Goal: Task Accomplishment & Management: Manage account settings

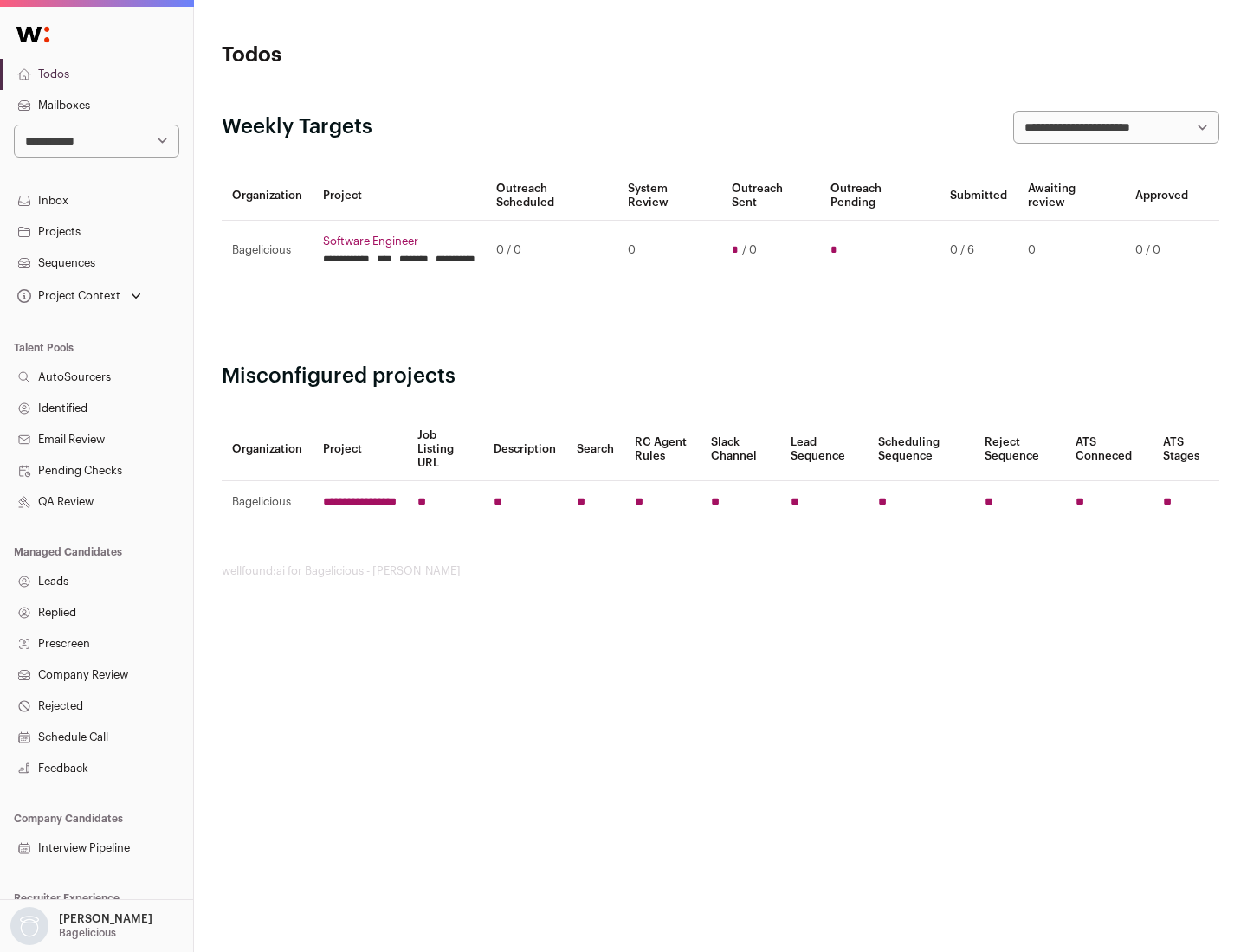
click at [96, 231] on link "Projects" at bounding box center [97, 232] width 193 height 32
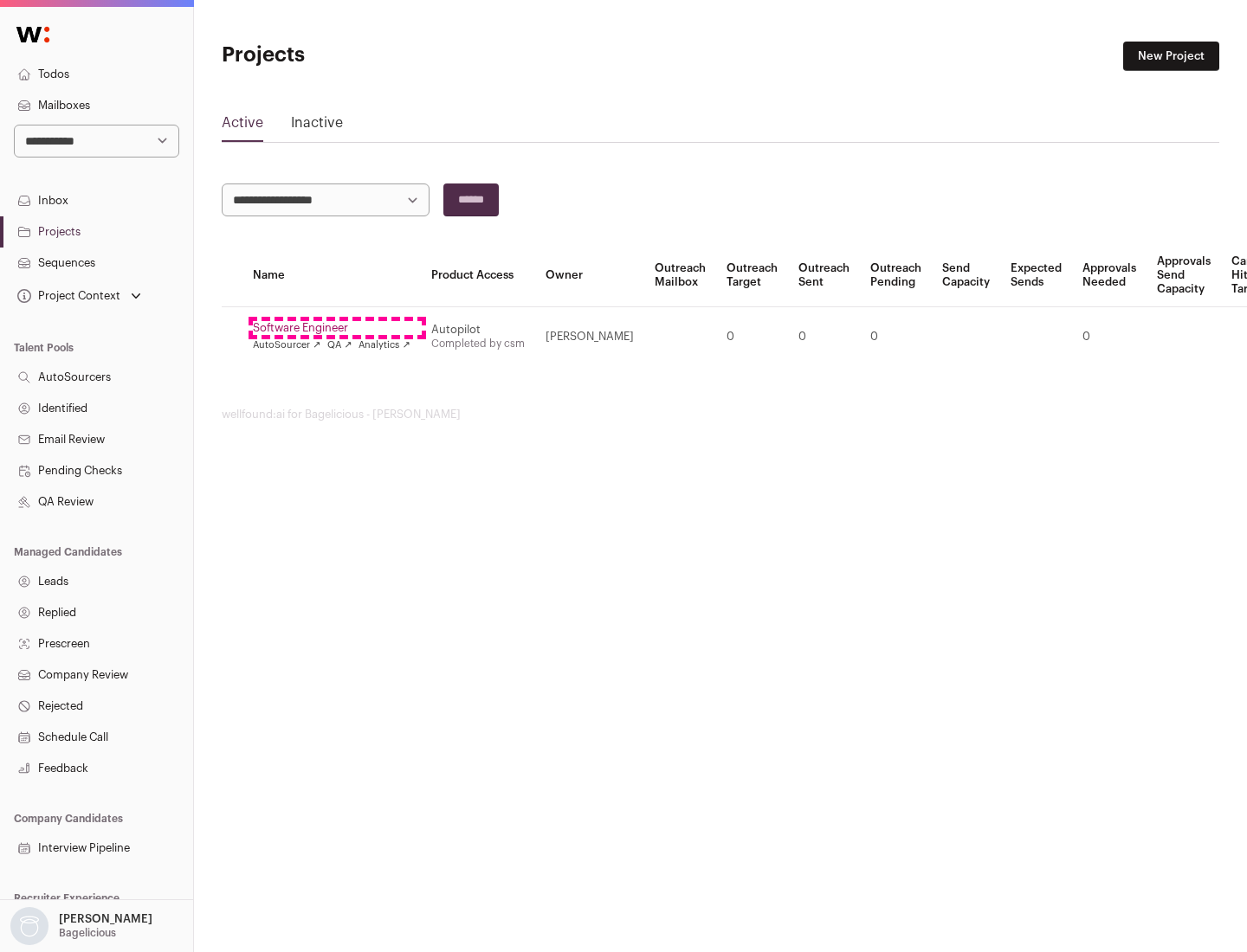
click at [336, 329] on link "Software Engineer" at bounding box center [331, 329] width 158 height 14
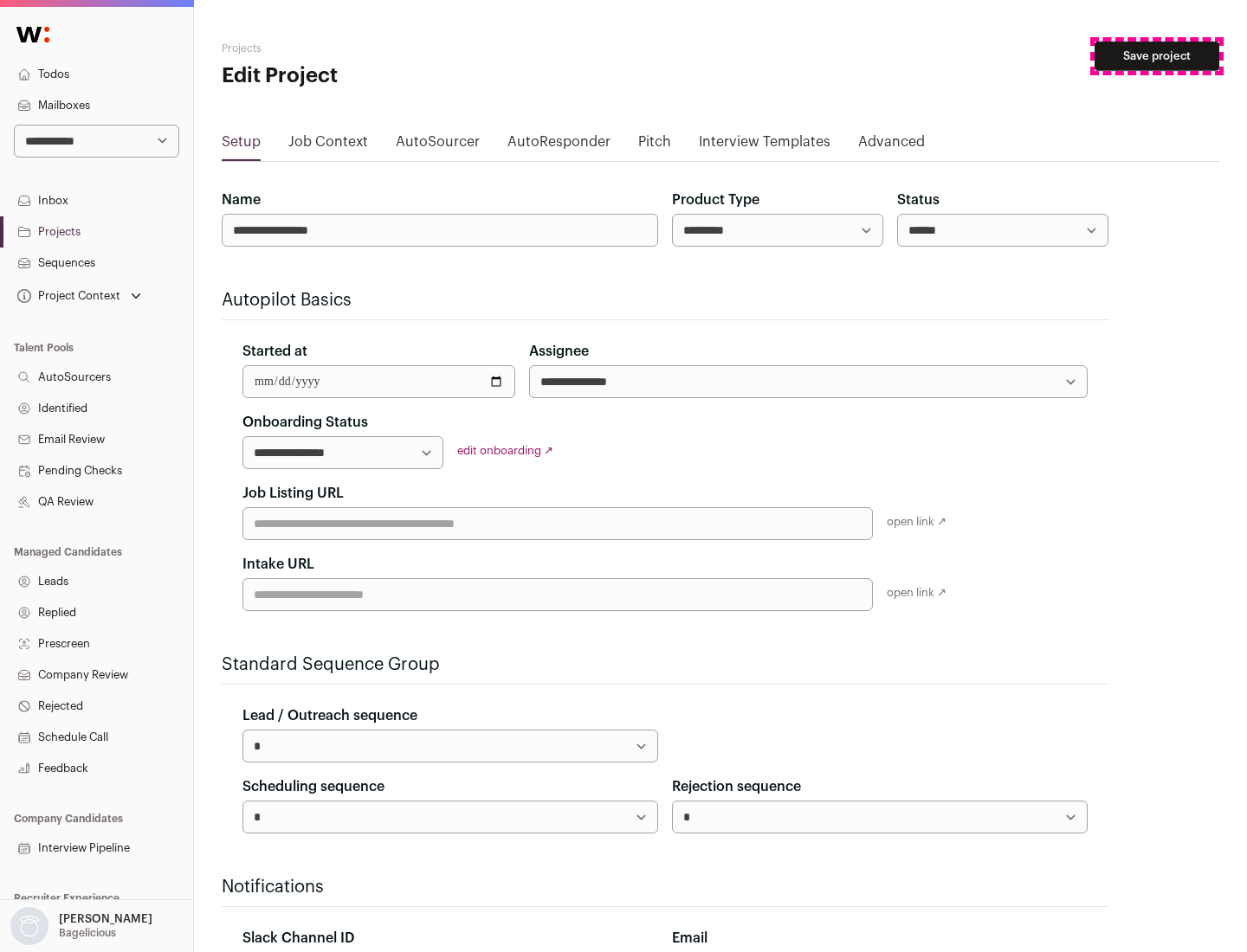
click at [1156, 56] on button "Save project" at bounding box center [1156, 56] width 124 height 30
